Goal: Information Seeking & Learning: Check status

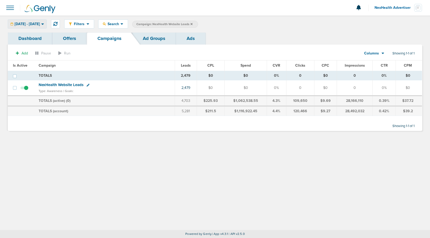
click at [40, 24] on span "[DATE] - [DATE]" at bounding box center [27, 24] width 25 height 4
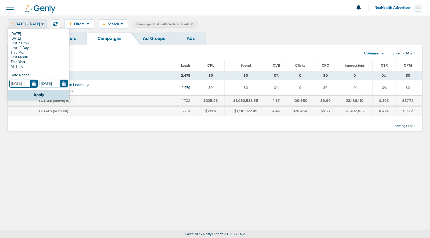
click at [34, 84] on input "[DATE]" at bounding box center [23, 84] width 29 height 8
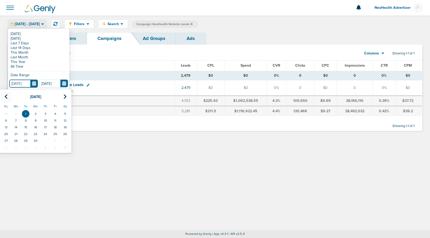
click at [6, 96] on icon at bounding box center [5, 96] width 3 height 5
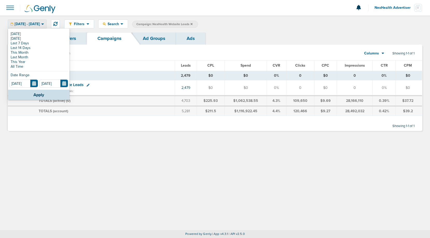
click at [69, 12] on link at bounding box center [46, 8] width 52 height 16
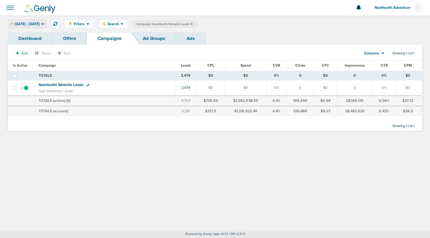
click at [40, 24] on span "[DATE] - [DATE]" at bounding box center [27, 24] width 25 height 4
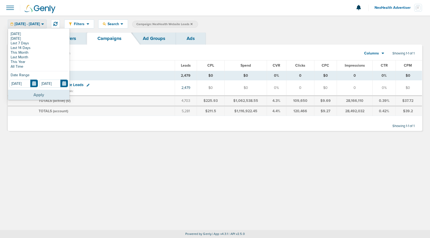
click at [37, 94] on button "Apply" at bounding box center [38, 95] width 61 height 10
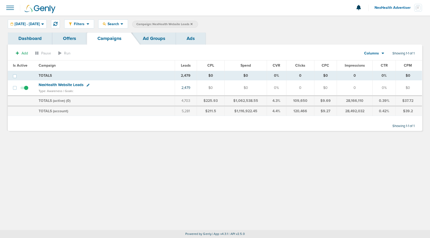
click at [27, 41] on link "Dashboard" at bounding box center [30, 38] width 45 height 12
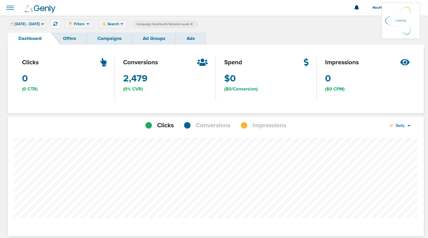
scroll to position [404, 413]
click at [215, 121] on div "Daily Daily Weekly Monthly Clicks Conversions Impressions" at bounding box center [216, 123] width 416 height 13
click at [214, 126] on span "Conversions" at bounding box center [213, 125] width 35 height 9
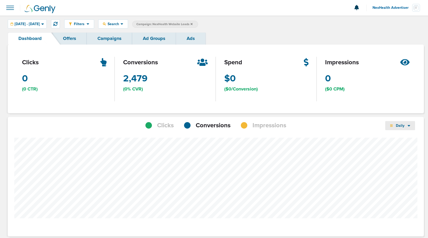
click at [409, 124] on icon at bounding box center [409, 125] width 3 height 4
click at [404, 138] on link "Weekly" at bounding box center [411, 140] width 52 height 6
click at [402, 124] on span "Weekly" at bounding box center [400, 125] width 15 height 4
click at [399, 146] on link "Monthly" at bounding box center [411, 146] width 52 height 6
click at [121, 25] on span "Search" at bounding box center [113, 24] width 15 height 4
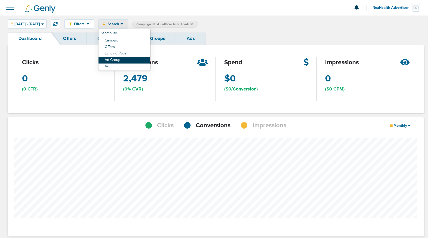
click at [138, 57] on link "Ad Group" at bounding box center [125, 60] width 52 height 6
select select "adGroupName"
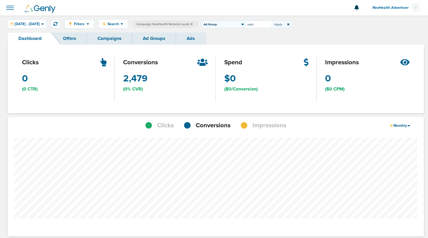
type input "paid"
click at [230, 24] on span "Ad Group: paid" at bounding box center [217, 24] width 24 height 4
select select "adGroupName"
click at [272, 25] on input "paid" at bounding box center [259, 24] width 26 height 7
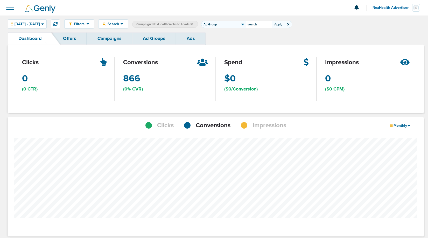
type input "search"
click at [109, 39] on link "Campaigns" at bounding box center [109, 38] width 45 height 12
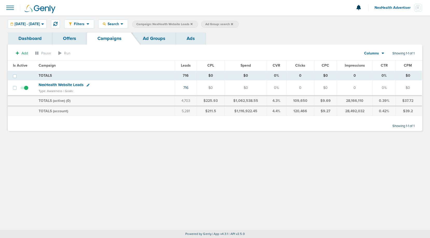
click at [58, 84] on span "NexHealth Website Leads" at bounding box center [61, 84] width 45 height 5
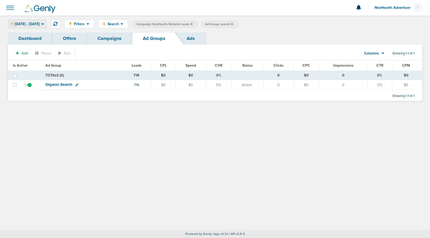
click at [30, 22] on span "[DATE] - [DATE]" at bounding box center [27, 24] width 25 height 4
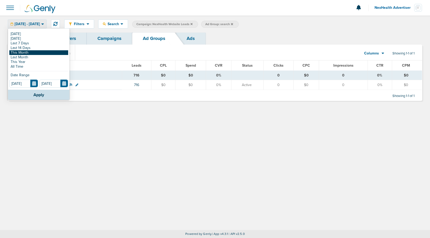
click at [24, 52] on link "This Month" at bounding box center [38, 52] width 59 height 5
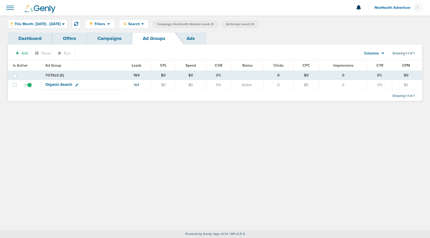
click at [32, 39] on link "Dashboard" at bounding box center [30, 38] width 45 height 12
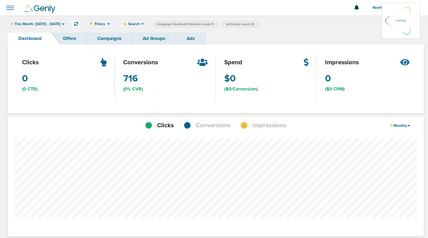
scroll to position [404, 413]
click at [58, 24] on span "This Month: 09.01.2025 - 09.30.2025" at bounding box center [38, 24] width 46 height 4
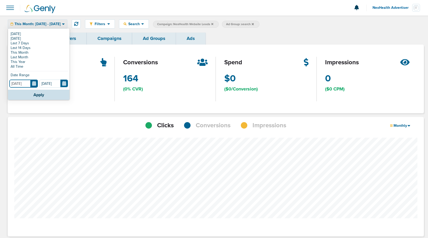
click at [33, 84] on input "09.01.2025" at bounding box center [23, 84] width 29 height 8
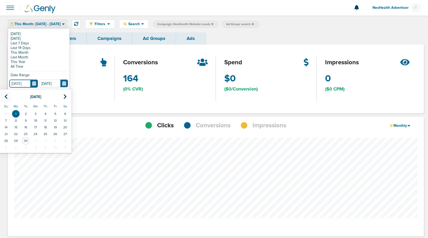
click at [5, 95] on icon at bounding box center [5, 96] width 3 height 5
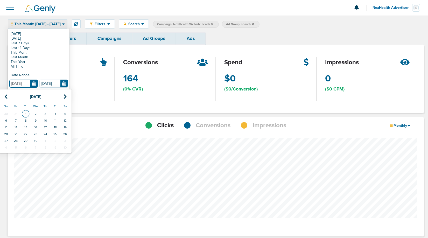
click at [23, 110] on td "1" at bounding box center [26, 113] width 10 height 7
type input "[DATE]"
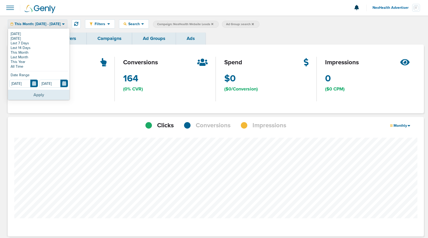
click at [31, 94] on button "Apply" at bounding box center [38, 95] width 61 height 10
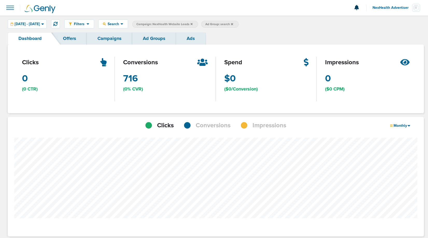
click at [211, 123] on span "Conversions" at bounding box center [213, 125] width 35 height 9
click at [233, 23] on icon at bounding box center [232, 24] width 2 height 2
click at [327, 33] on div "Dashboard Offers Campaigns Ad Groups Ads" at bounding box center [214, 38] width 413 height 12
click at [400, 125] on span "Monthly" at bounding box center [400, 125] width 15 height 4
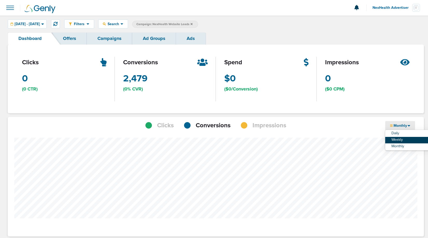
click at [400, 142] on link "Weekly" at bounding box center [411, 140] width 52 height 6
click at [121, 26] on span "Search" at bounding box center [113, 24] width 15 height 4
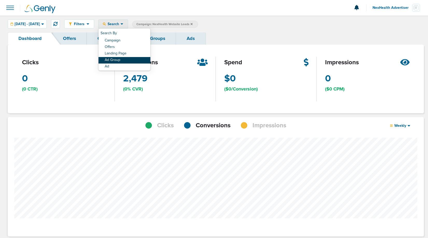
click at [134, 59] on link "Ad Group" at bounding box center [125, 60] width 52 height 6
select select "adGroupName"
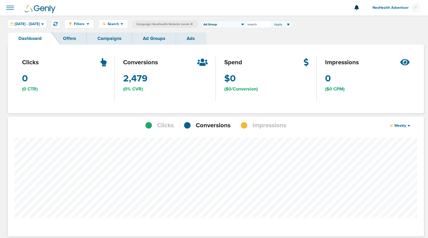
type input "search"
click at [398, 126] on span "Weekly" at bounding box center [400, 125] width 15 height 4
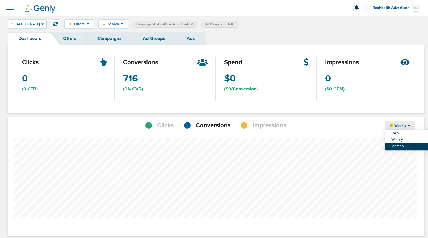
click at [403, 144] on link "Monthly" at bounding box center [411, 146] width 52 height 6
click at [233, 25] on span "Ad Group: search" at bounding box center [219, 24] width 28 height 4
select select "adGroupName"
click at [268, 25] on input "search" at bounding box center [259, 24] width 26 height 7
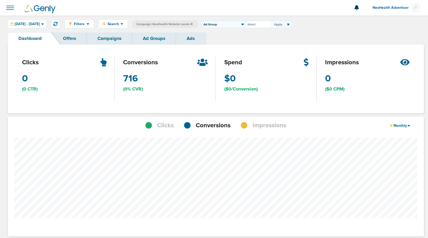
type input "direct"
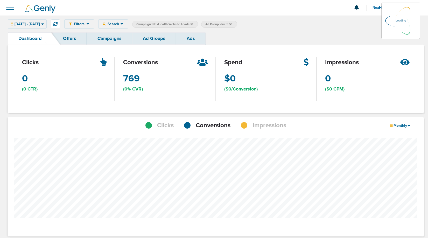
click at [232, 24] on span "Ad Group: direct" at bounding box center [218, 24] width 26 height 4
select select "adGroupName"
click at [269, 24] on input "direct" at bounding box center [259, 24] width 26 height 7
type input "paid"
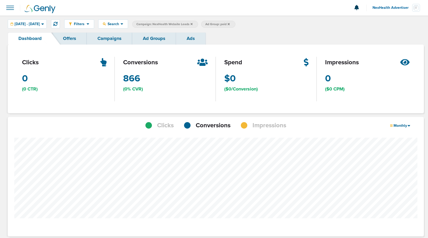
click at [198, 24] on label "Campaign: NexHealth Website Leads" at bounding box center [165, 24] width 66 height 7
click at [193, 24] on icon at bounding box center [192, 24] width 2 height 2
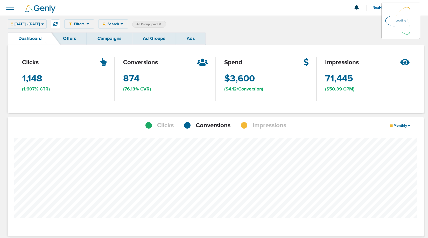
click at [166, 23] on label "Ad Group: paid" at bounding box center [149, 24] width 34 height 7
click at [161, 23] on icon at bounding box center [160, 24] width 2 height 2
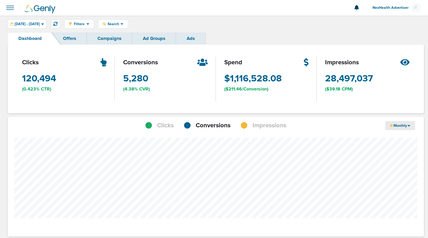
click at [407, 127] on span "Monthly" at bounding box center [400, 125] width 15 height 4
click at [403, 138] on link "Weekly" at bounding box center [411, 140] width 52 height 6
click at [40, 25] on span "[DATE] - [DATE]" at bounding box center [27, 24] width 25 height 4
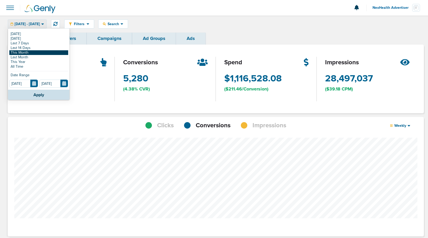
click at [28, 52] on link "This Month" at bounding box center [38, 52] width 59 height 5
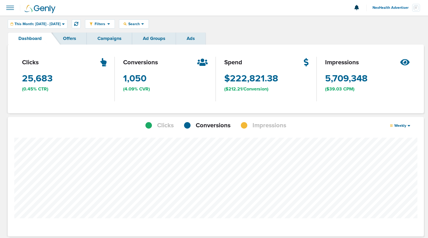
click at [71, 37] on link "Offers" at bounding box center [69, 38] width 34 height 12
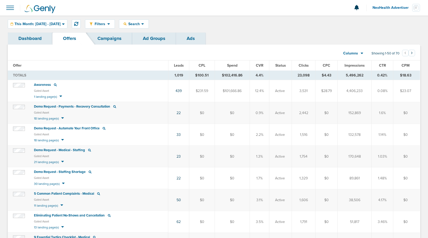
click at [181, 67] on span "Leads" at bounding box center [179, 65] width 10 height 4
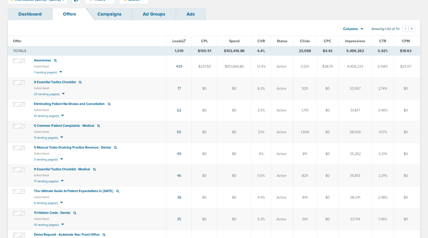
scroll to position [25, 0]
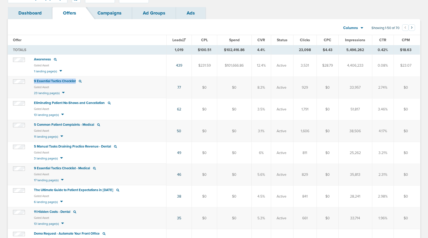
drag, startPoint x: 31, startPoint y: 81, endPoint x: 80, endPoint y: 82, distance: 48.8
click at [80, 82] on td "9 Essential Tactics Checklist Gated Asset 23 landing page(s)" at bounding box center [87, 88] width 159 height 22
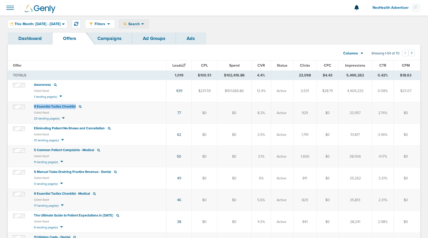
click at [141, 22] on span "Search" at bounding box center [134, 24] width 15 height 4
click at [154, 45] on link "Offers" at bounding box center [145, 47] width 52 height 6
select select "offerName"
type input "webinar"
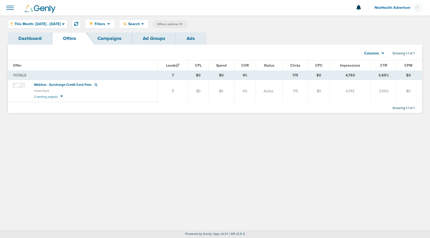
click at [9, 8] on span at bounding box center [9, 7] width 11 height 11
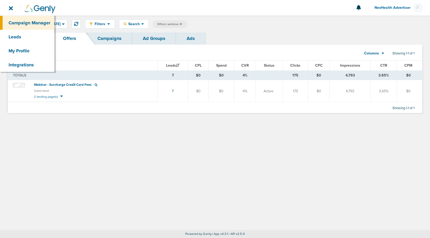
click at [17, 29] on link "Campaign Manager" at bounding box center [27, 23] width 54 height 14
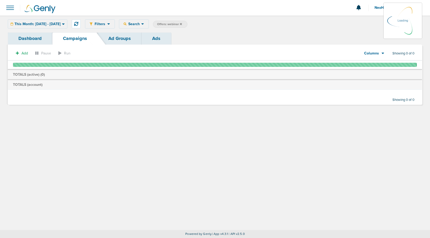
click at [388, 9] on span "NexHealth Advertiser" at bounding box center [395, 8] width 40 height 4
click at [379, 22] on link "Sign Out" at bounding box center [397, 22] width 52 height 6
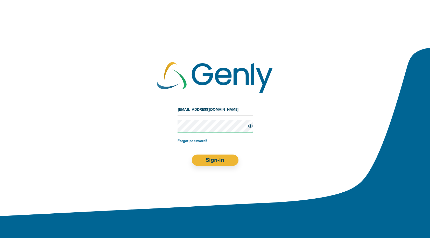
click at [204, 109] on input "oz+nexhealth@genly.com" at bounding box center [215, 109] width 75 height 12
type input "Oz@preciseos.com"
click at [211, 165] on button "Sign-in" at bounding box center [215, 160] width 47 height 11
